Goal: Task Accomplishment & Management: Manage account settings

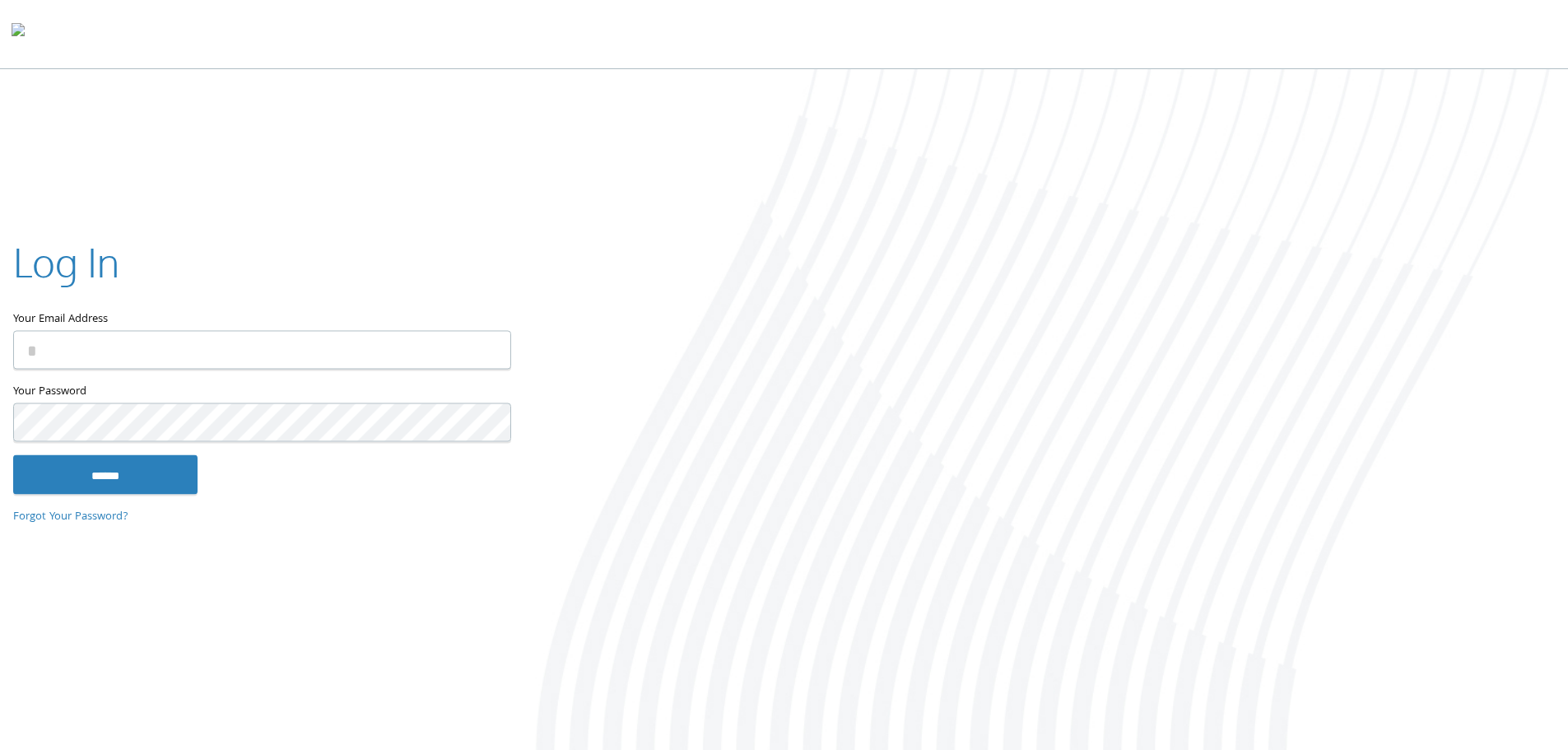
click at [172, 349] on input "Your Email Address" at bounding box center [262, 350] width 498 height 39
type input "**********"
click at [13, 455] on input "******" at bounding box center [105, 474] width 185 height 40
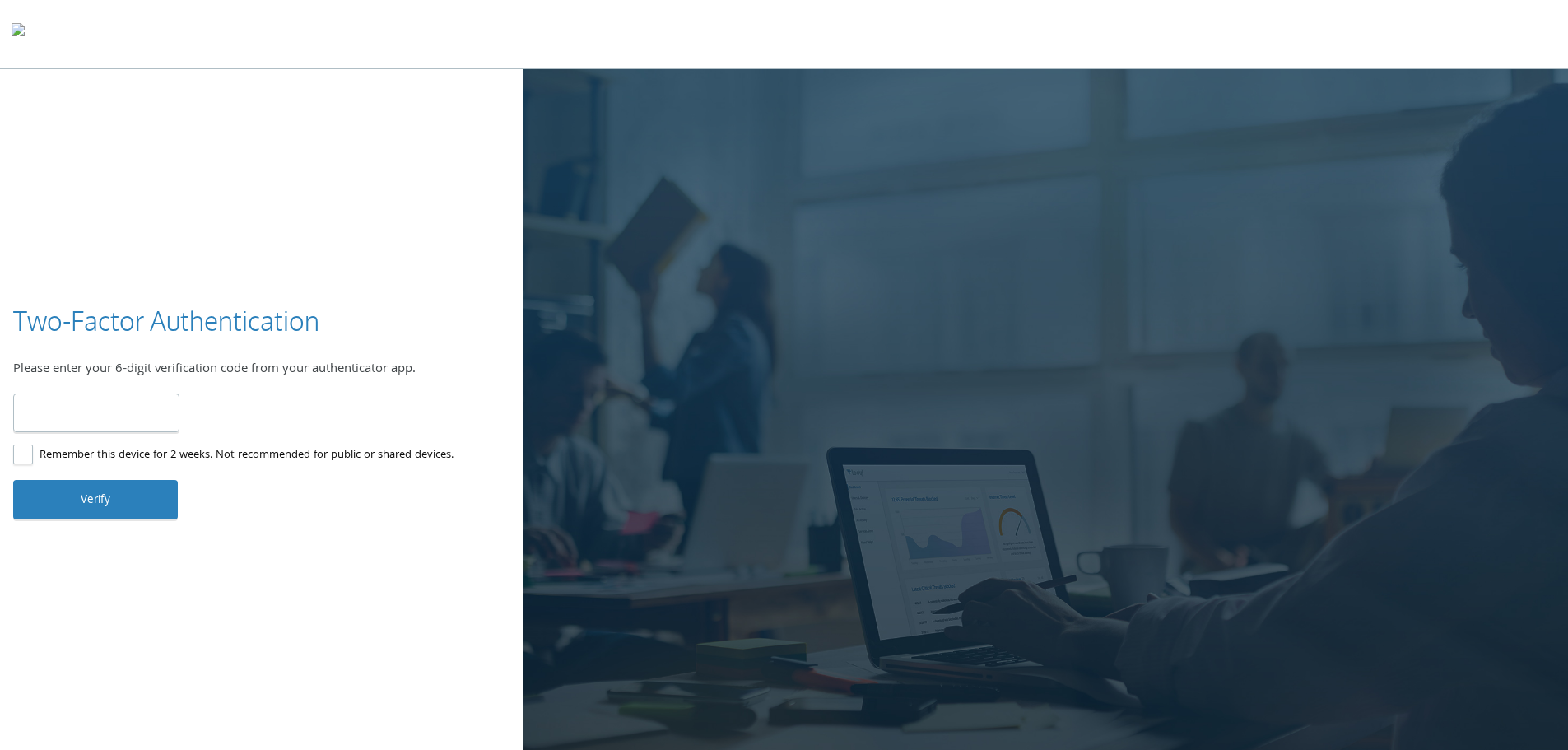
type input "******"
